Goal: Task Accomplishment & Management: Manage account settings

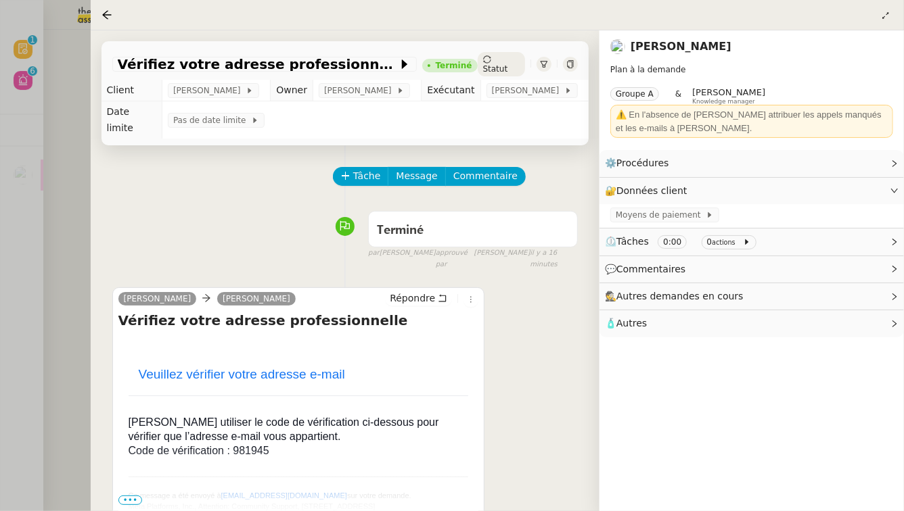
click at [67, 129] on div at bounding box center [452, 255] width 904 height 511
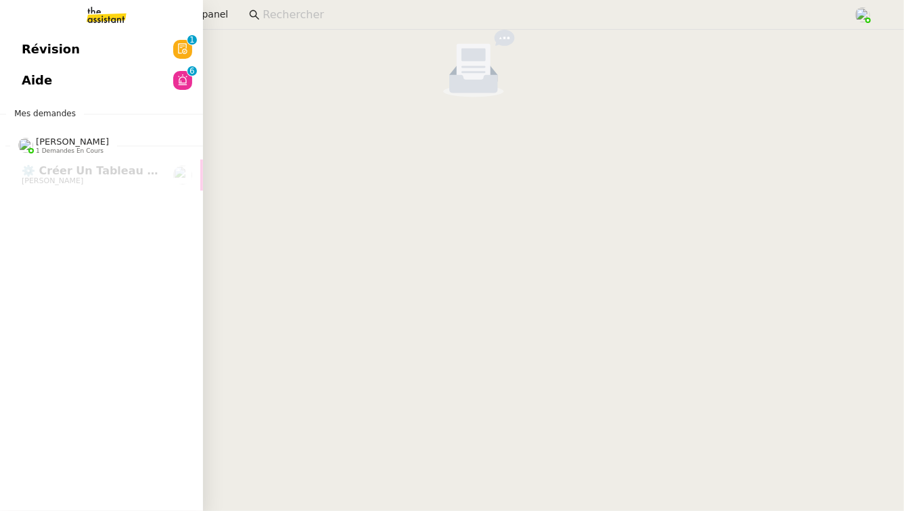
click at [38, 78] on span "Aide" at bounding box center [37, 80] width 30 height 20
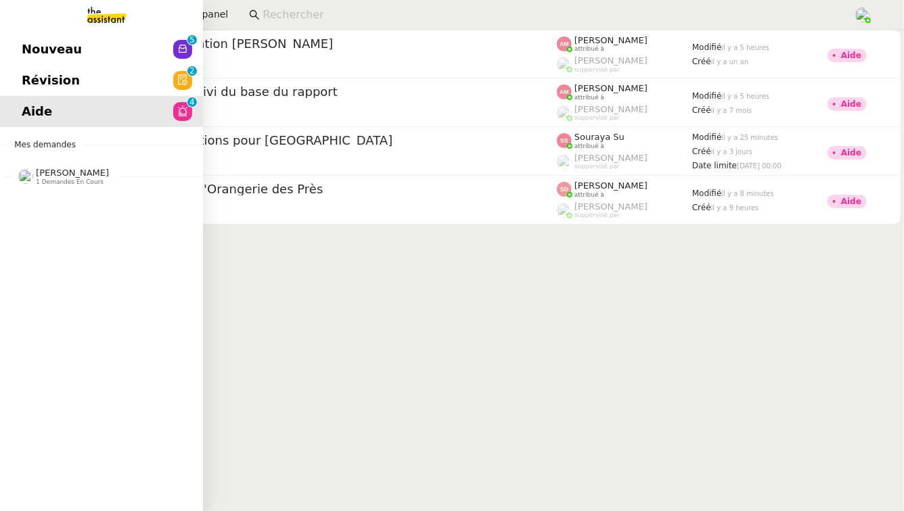
click at [91, 46] on link "Nouveau 0 1 2 3 4 5 6 7 8 9" at bounding box center [101, 49] width 203 height 31
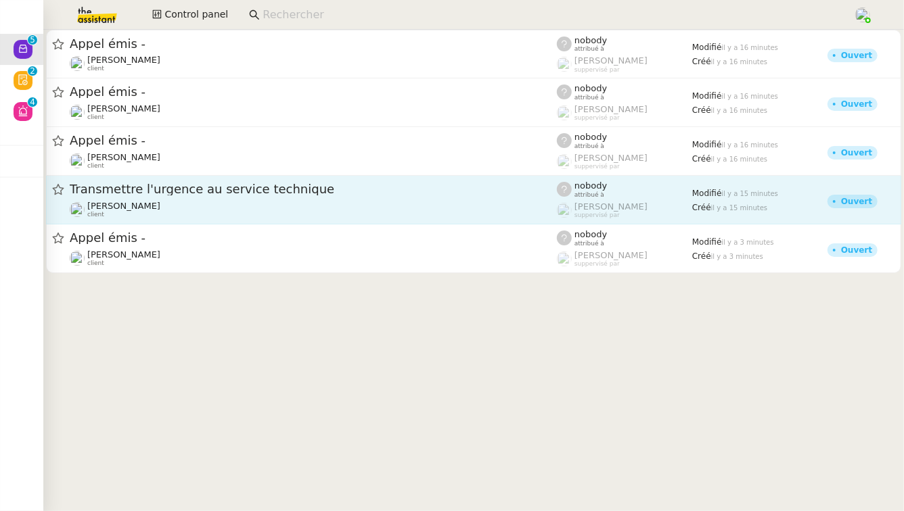
click at [319, 213] on div "[PERSON_NAME] client" at bounding box center [313, 210] width 487 height 18
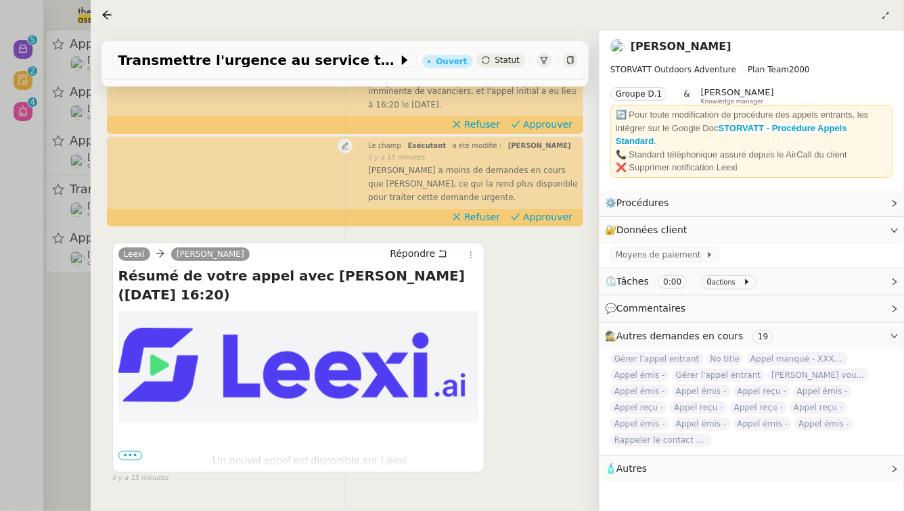
scroll to position [267, 0]
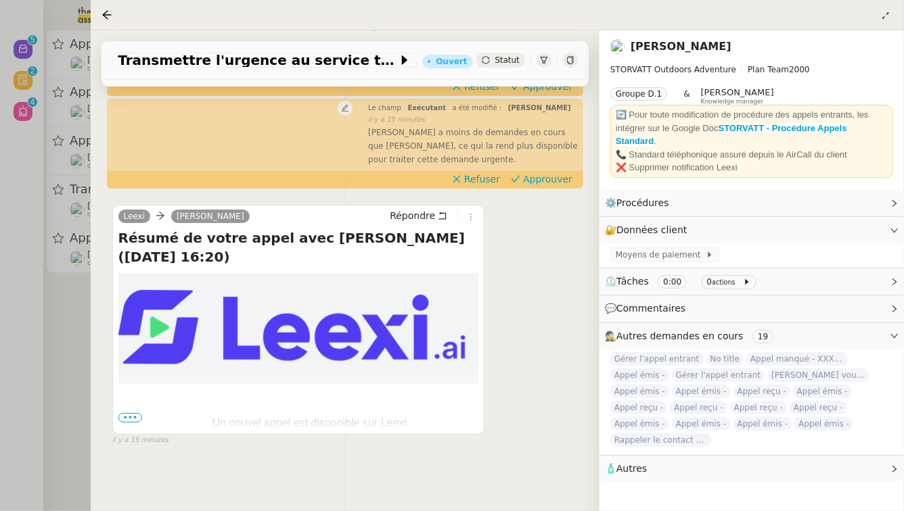
click at [67, 317] on div at bounding box center [452, 255] width 904 height 511
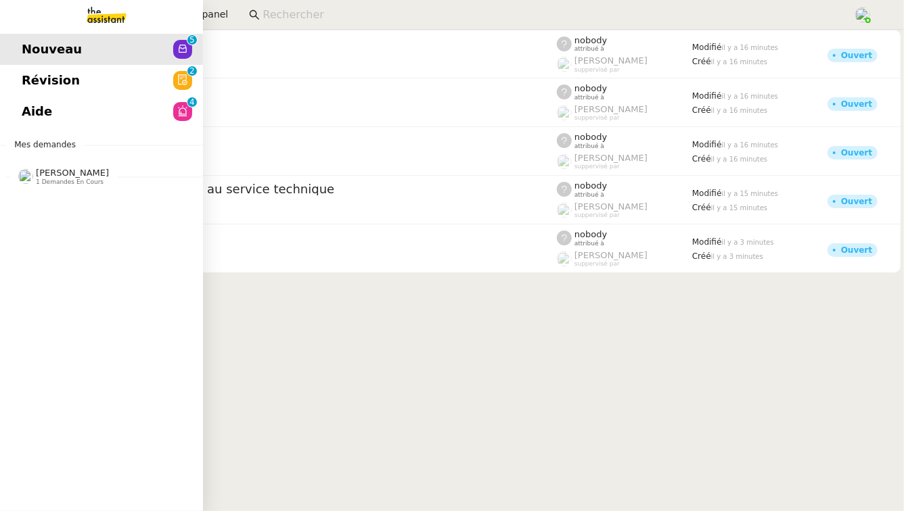
click at [32, 85] on span "Révision" at bounding box center [51, 80] width 58 height 20
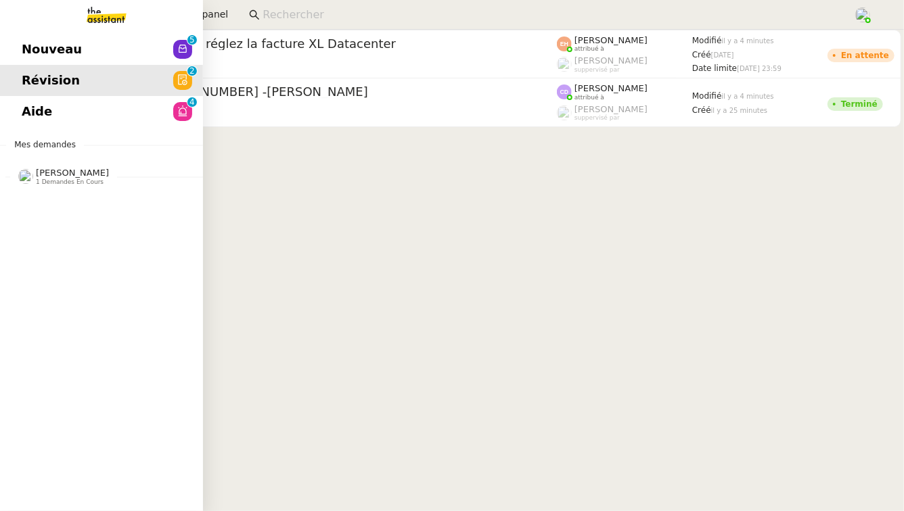
click at [129, 173] on nz-divider "[PERSON_NAME] 1 demandes en cours" at bounding box center [106, 177] width 203 height 18
click at [175, 95] on link "Révision 0 1 2 3 4 5 6 7 8 9" at bounding box center [101, 80] width 203 height 31
click at [176, 108] on nz-avatar at bounding box center [182, 111] width 19 height 19
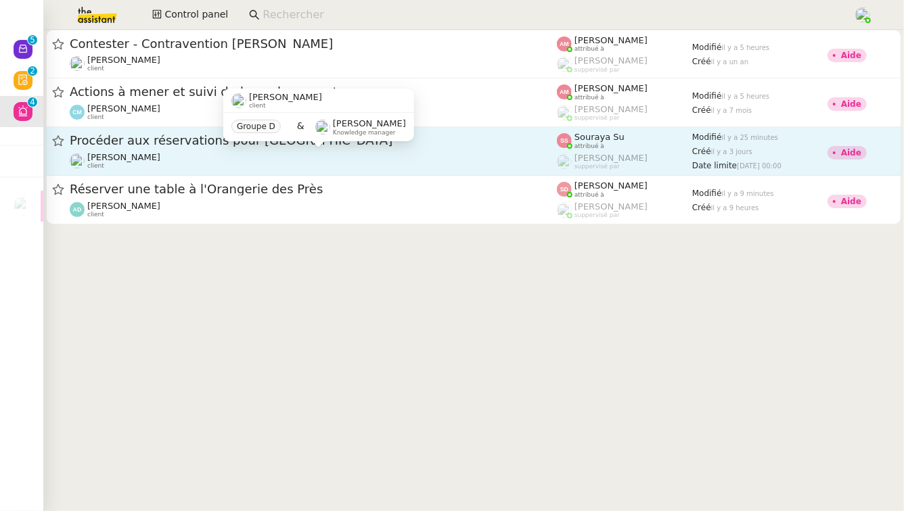
click at [361, 159] on div "[PERSON_NAME] client" at bounding box center [313, 161] width 487 height 18
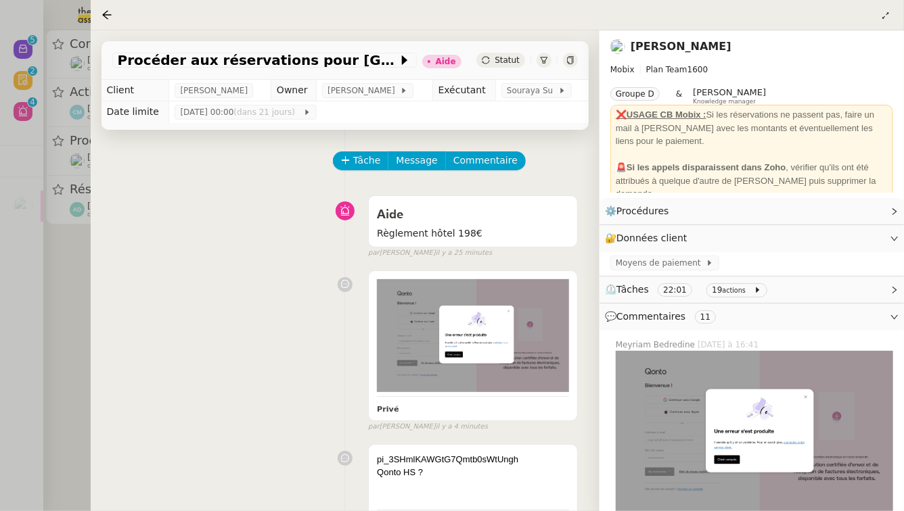
click at [76, 237] on div at bounding box center [452, 255] width 904 height 511
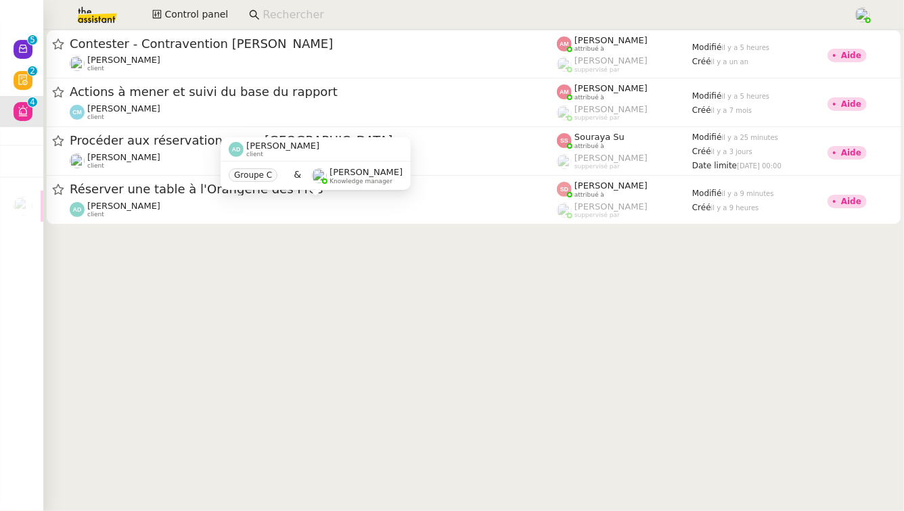
click at [403, 152] on div "[PERSON_NAME] client" at bounding box center [316, 149] width 190 height 24
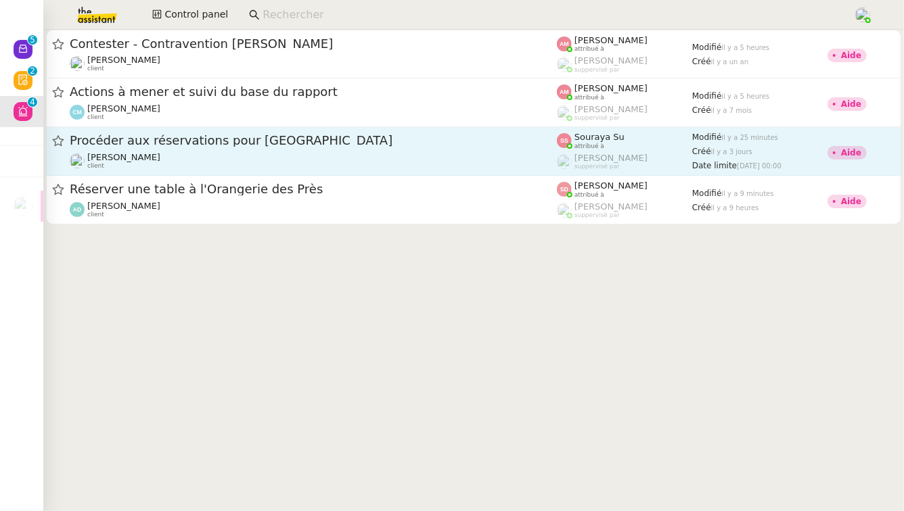
click at [456, 152] on div "[PERSON_NAME] client" at bounding box center [313, 161] width 487 height 18
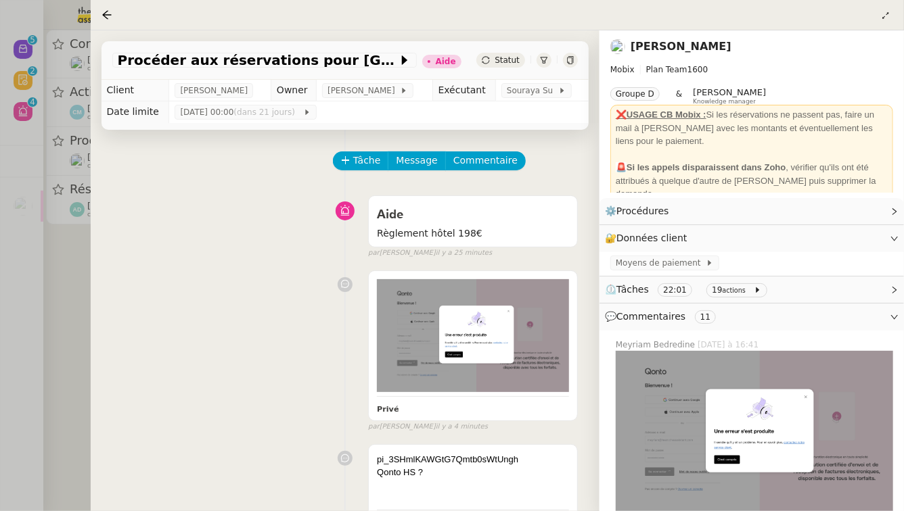
click at [58, 285] on div at bounding box center [452, 255] width 904 height 511
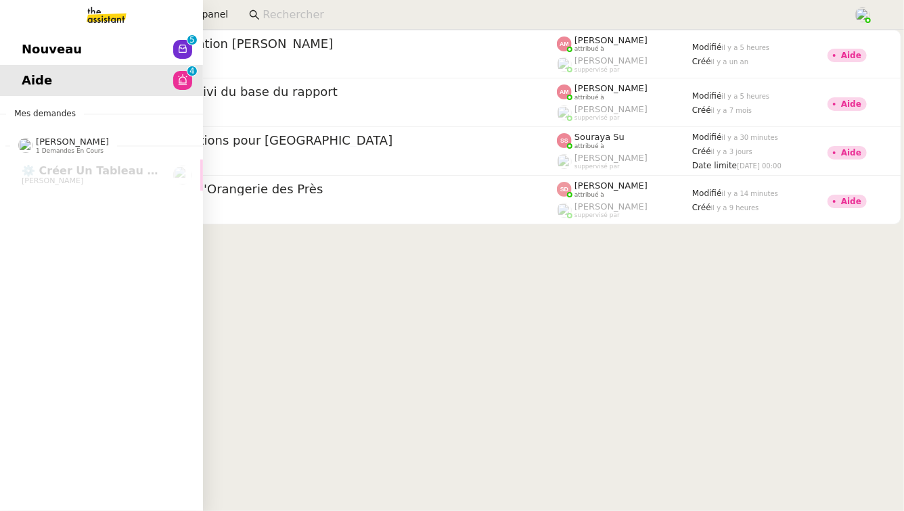
click at [22, 45] on span "Nouveau" at bounding box center [52, 49] width 60 height 20
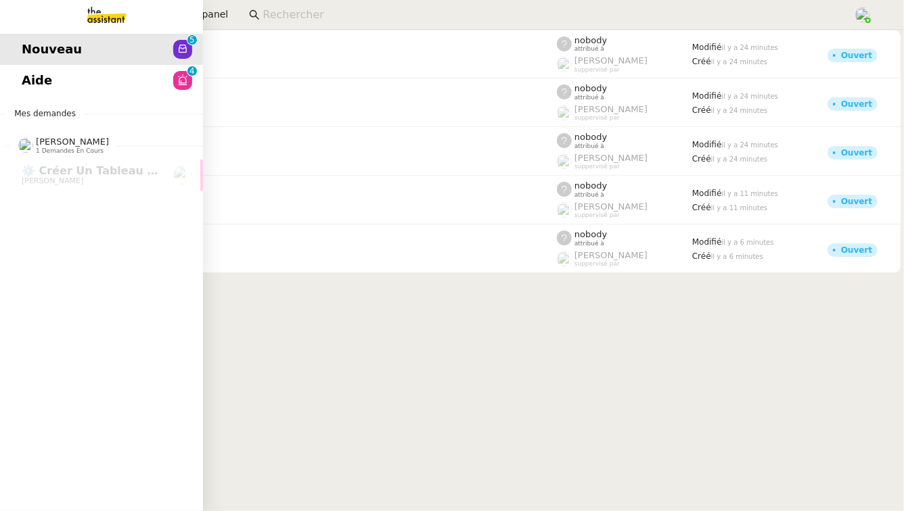
click at [68, 83] on link "Aide 0 1 2 3 4 5 6 7 8 9" at bounding box center [101, 80] width 203 height 31
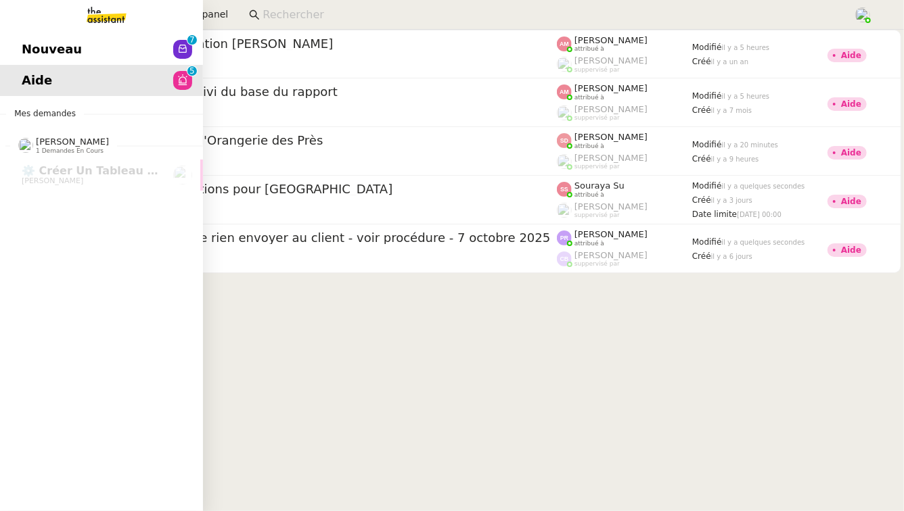
click at [74, 58] on link "Nouveau 0 1 2 3 4 5 6 7 8 9" at bounding box center [101, 49] width 203 height 31
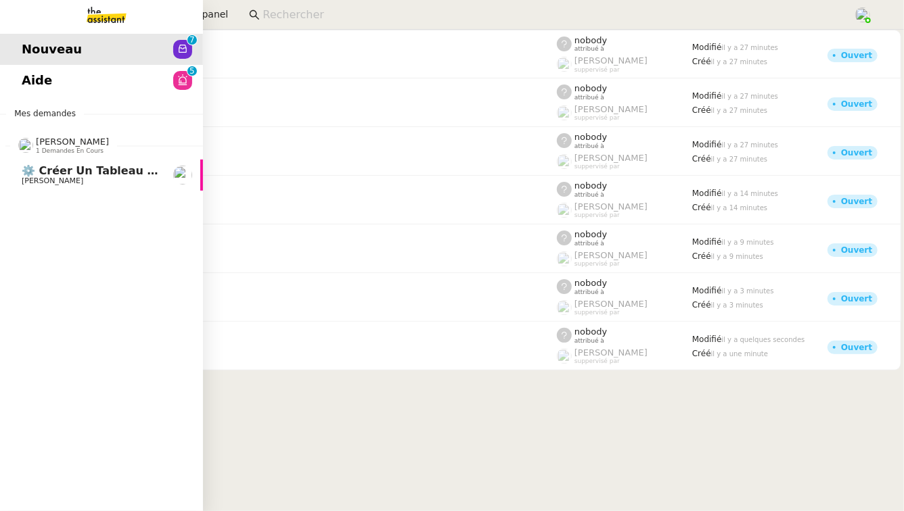
click at [99, 171] on span "⚙️ Créer un tableau de bord mensuel" at bounding box center [136, 170] width 229 height 13
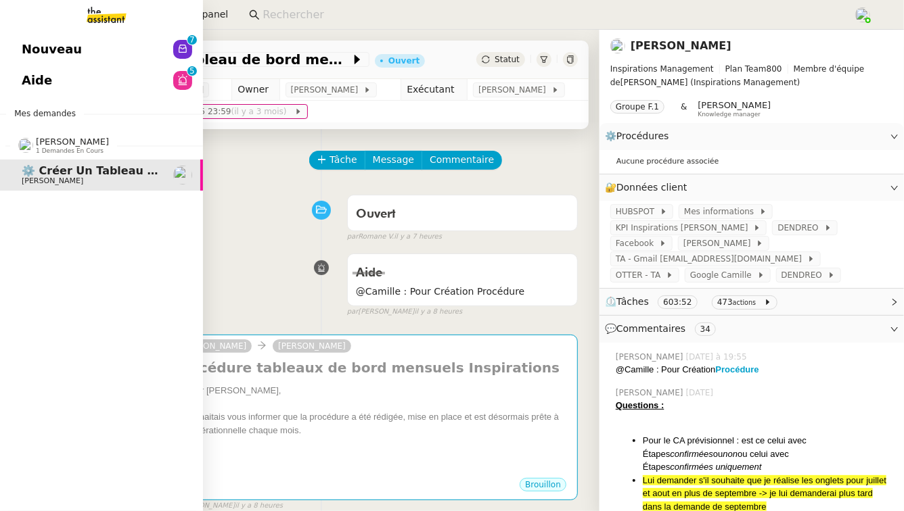
click at [162, 85] on link "Aide 0 1 2 3 4 5 6 7 8 9" at bounding box center [101, 80] width 203 height 31
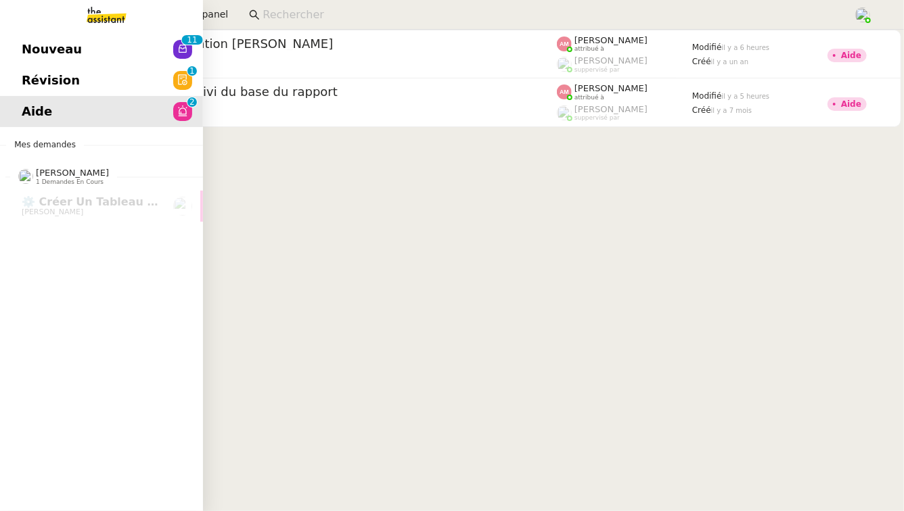
click at [37, 56] on span "Nouveau" at bounding box center [52, 49] width 60 height 20
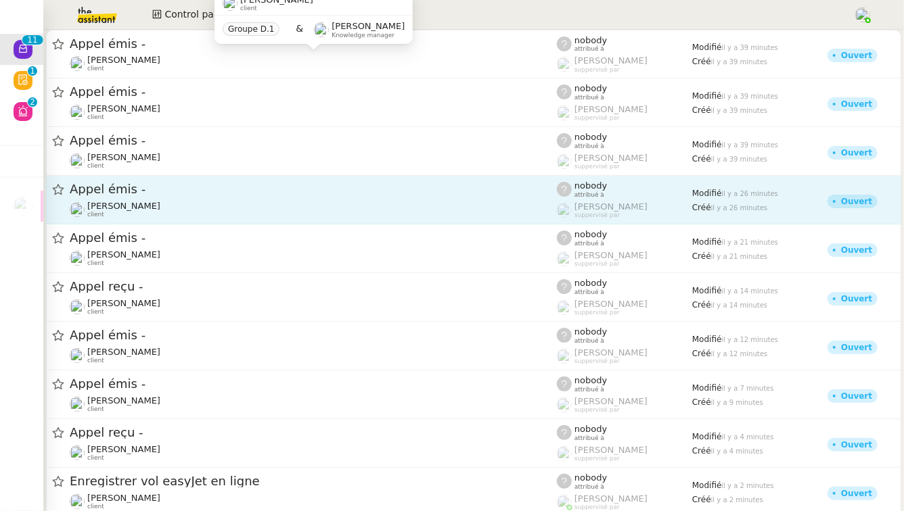
scroll to position [83, 0]
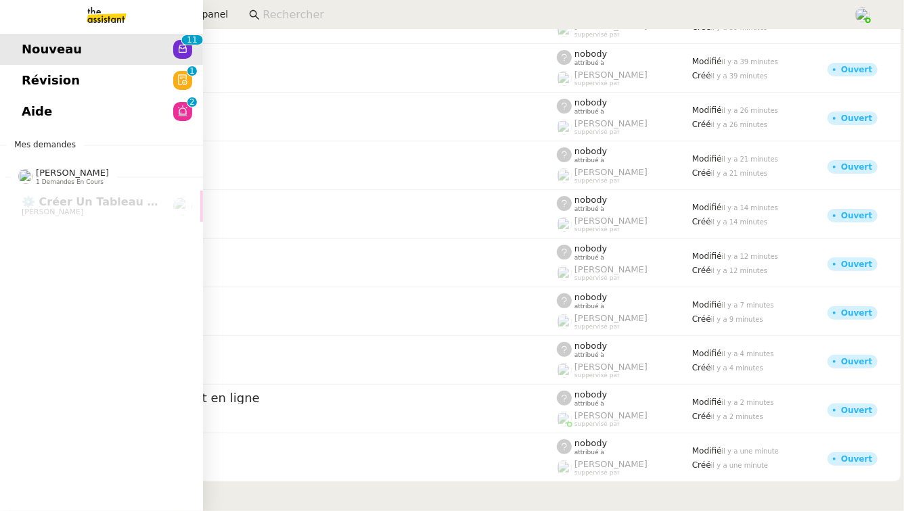
click at [62, 71] on span "Révision" at bounding box center [51, 80] width 58 height 20
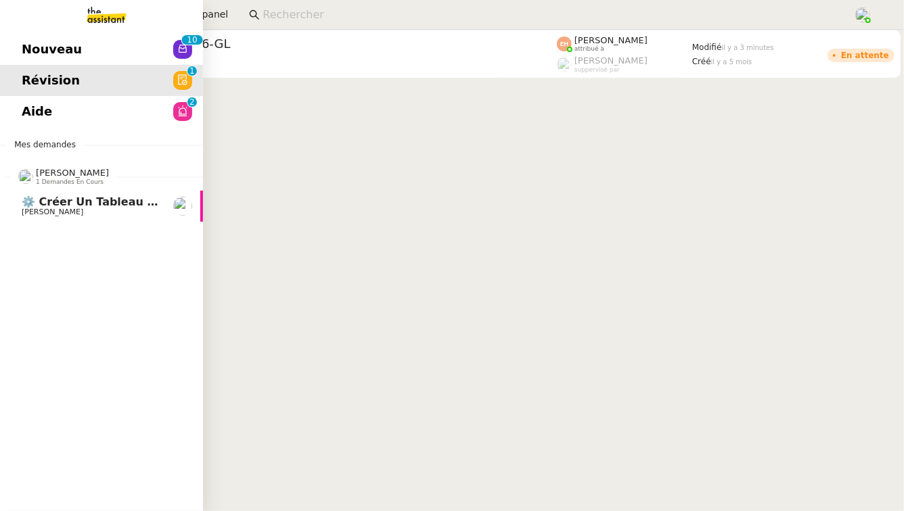
click at [68, 216] on span "[PERSON_NAME]" at bounding box center [53, 212] width 62 height 9
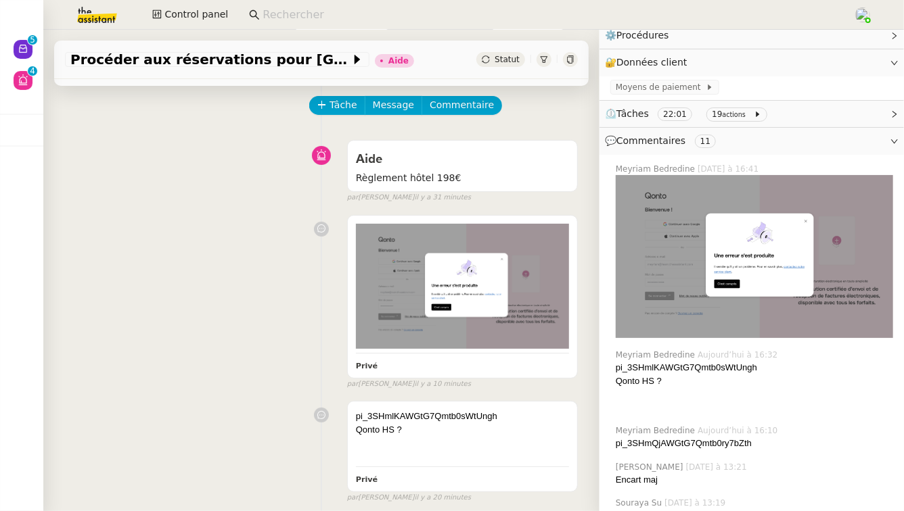
scroll to position [178, 0]
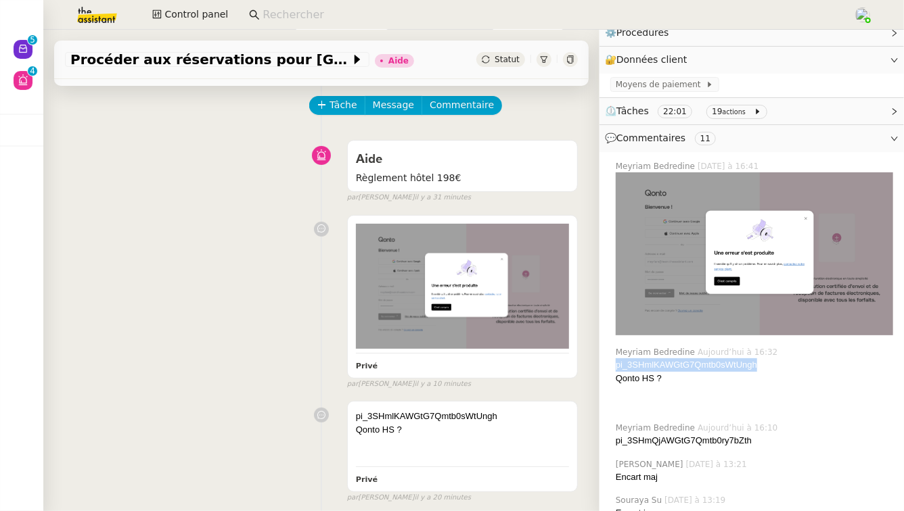
drag, startPoint x: 757, startPoint y: 367, endPoint x: 614, endPoint y: 363, distance: 142.8
click at [614, 363] on div "Meyriam Bedredine Aujourd’hui à 16:32 pi_3SHmlKAWGtG7Qmtb0sWtUngh Qonto HS ?" at bounding box center [751, 379] width 283 height 76
copy div "pi_3SHmlKAWGtG7Qmtb0sWtUngh"
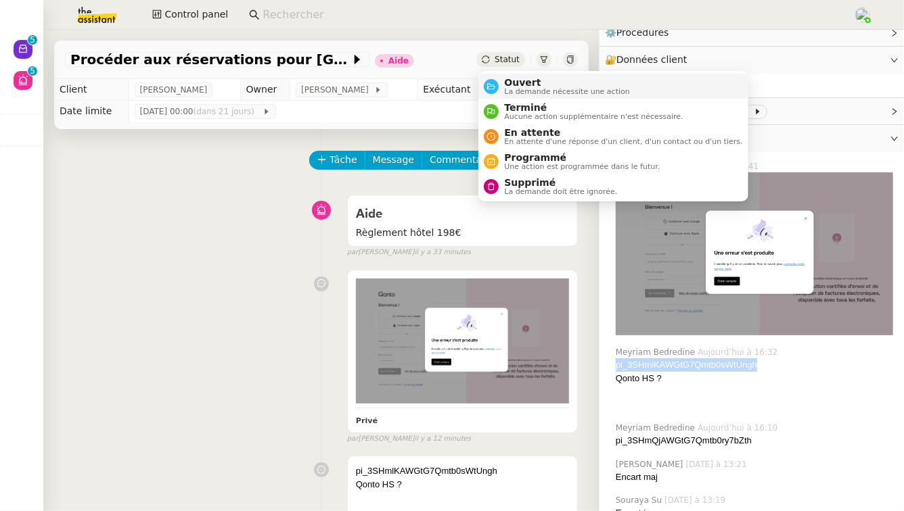
click at [514, 83] on span "Ouvert" at bounding box center [567, 82] width 126 height 11
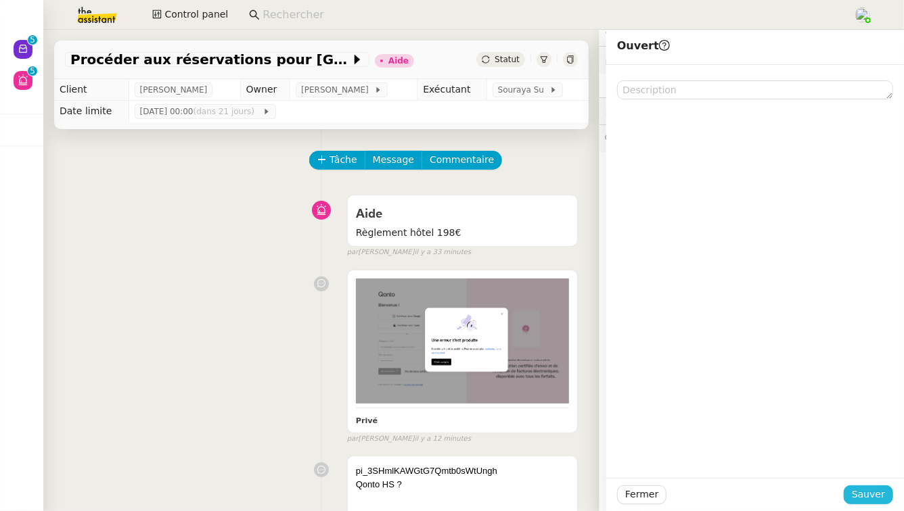
click at [875, 491] on span "Sauver" at bounding box center [868, 495] width 33 height 16
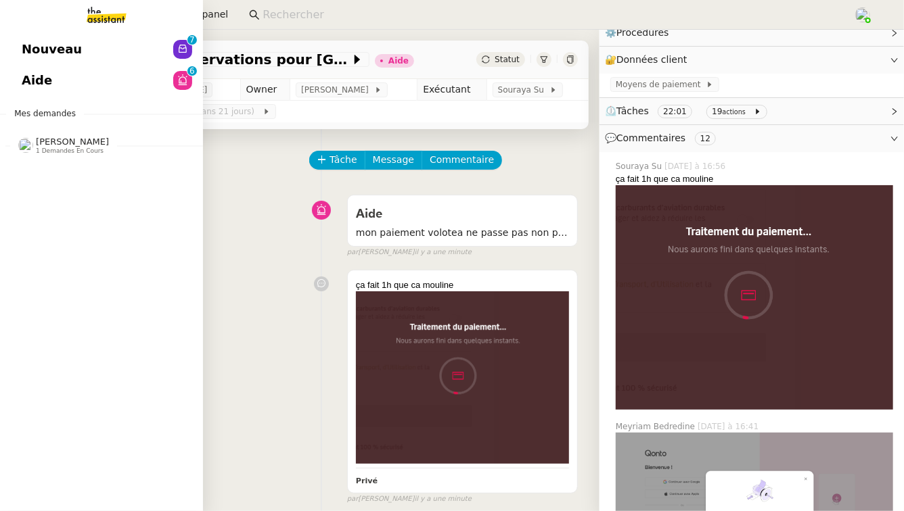
click at [89, 135] on span "[PERSON_NAME] 1 demandes en cours" at bounding box center [106, 140] width 203 height 28
click at [167, 55] on link "Nouveau 0 1 2 3 4 5 6 7 8 9" at bounding box center [101, 49] width 203 height 31
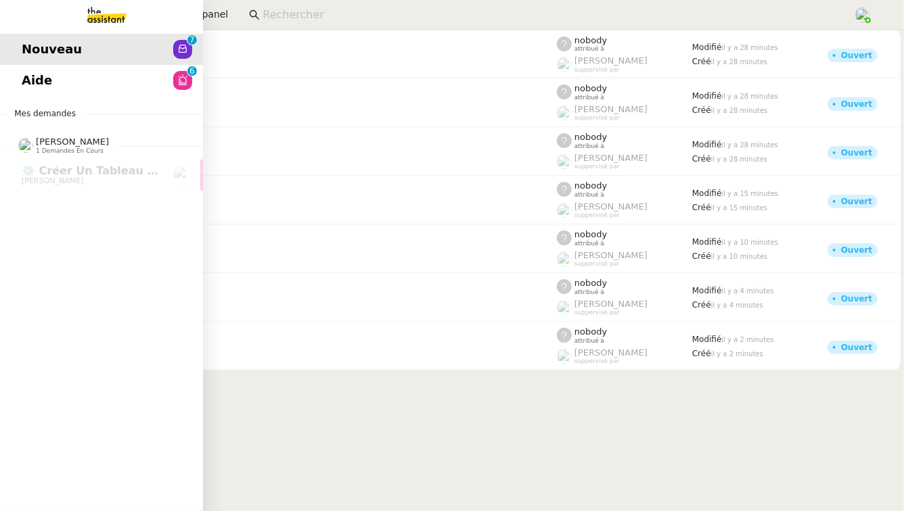
click at [143, 88] on link "Aide 0 1 2 3 4 5 6 7 8 9" at bounding box center [101, 80] width 203 height 31
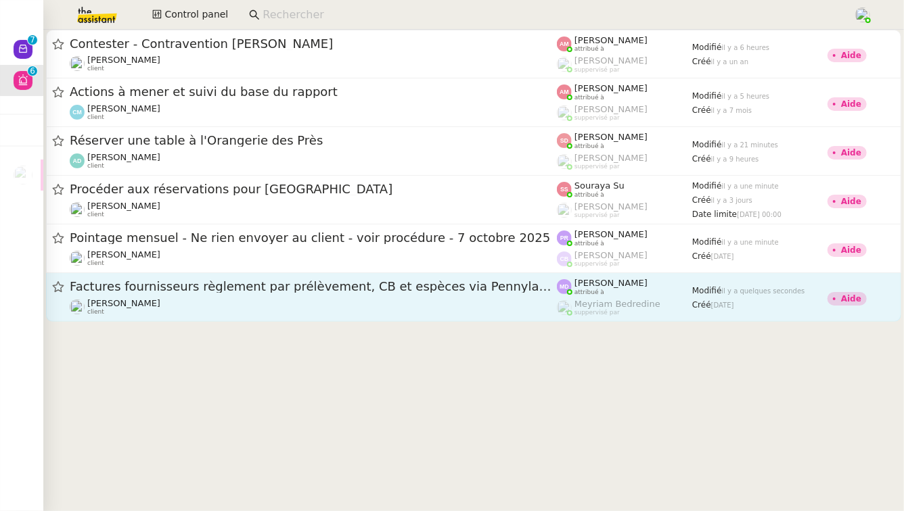
click at [411, 285] on span "Factures fournisseurs règlement par prélèvement, CB et espèces via Pennylane - …" at bounding box center [313, 287] width 487 height 12
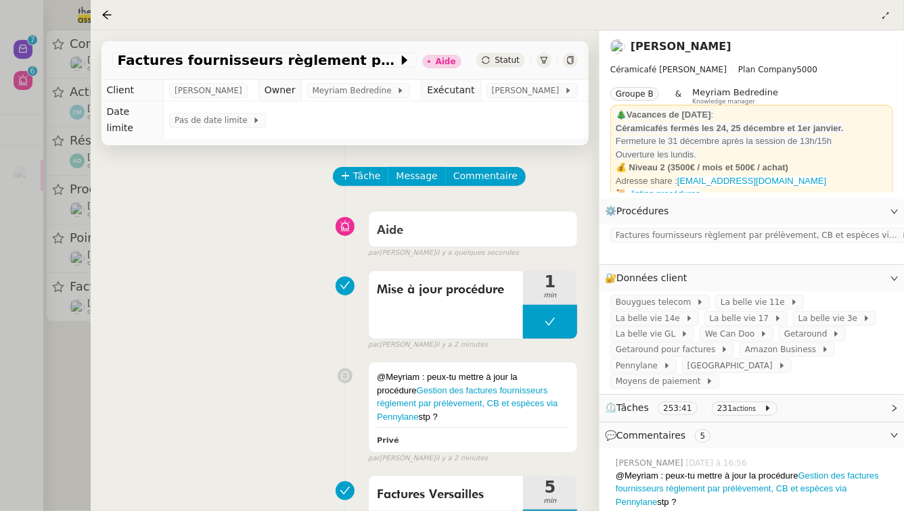
click at [68, 363] on div at bounding box center [452, 255] width 904 height 511
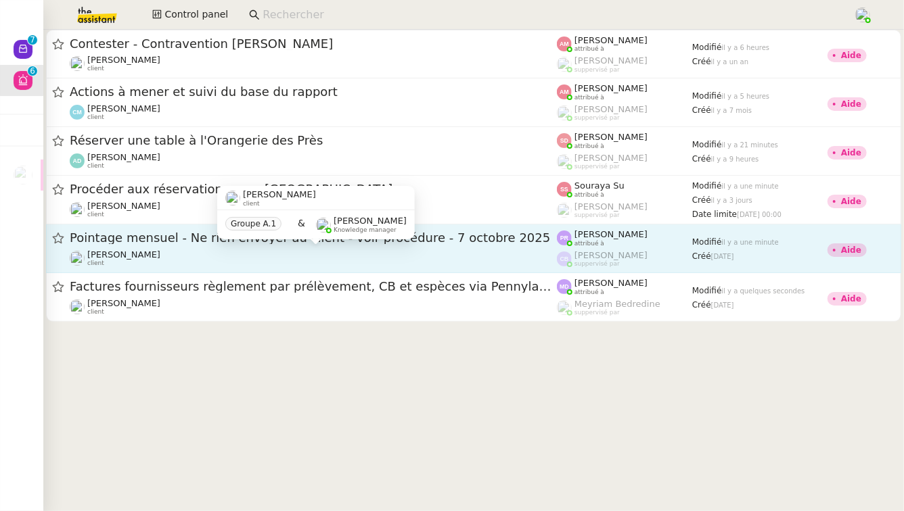
click at [230, 251] on div "Arthur MATHAUT client" at bounding box center [313, 259] width 487 height 18
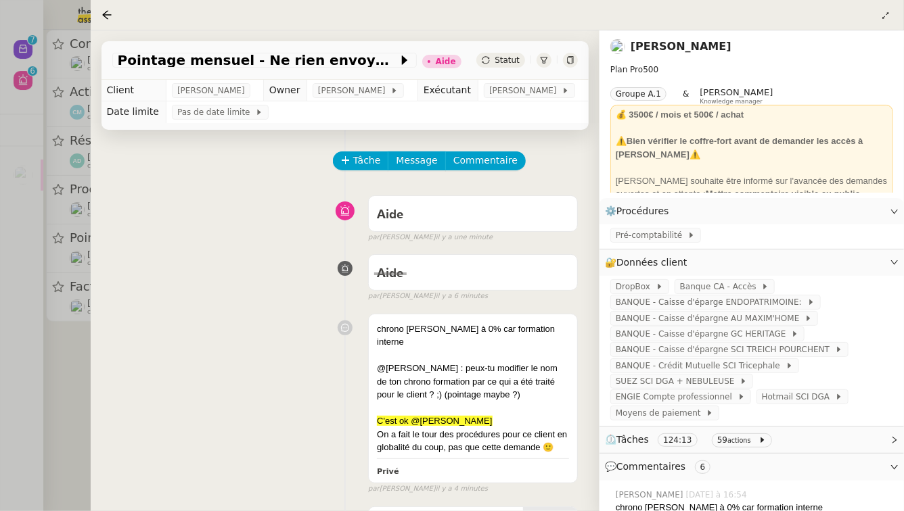
click at [35, 363] on div at bounding box center [452, 255] width 904 height 511
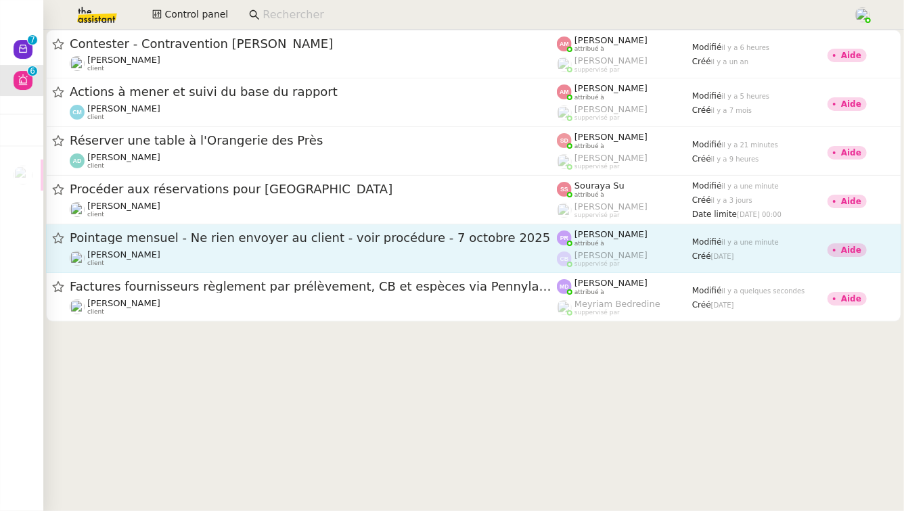
click at [203, 245] on div "Pointage mensuel - Ne rien envoyer au client - voir procédure - 7 octobre 2025" at bounding box center [313, 238] width 487 height 17
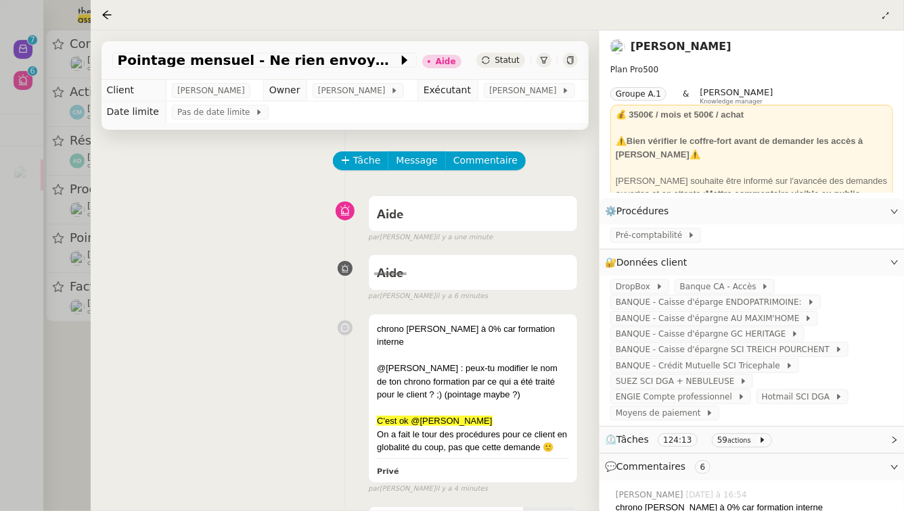
click at [0, 384] on div at bounding box center [452, 255] width 904 height 511
